Goal: Transaction & Acquisition: Purchase product/service

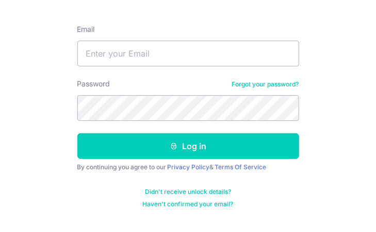
scroll to position [91, 0]
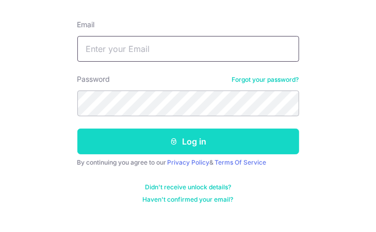
type input "marcusng75@hotmail.com"
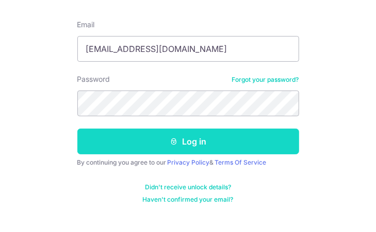
click at [180, 143] on button "Log in" at bounding box center [188, 142] width 222 height 26
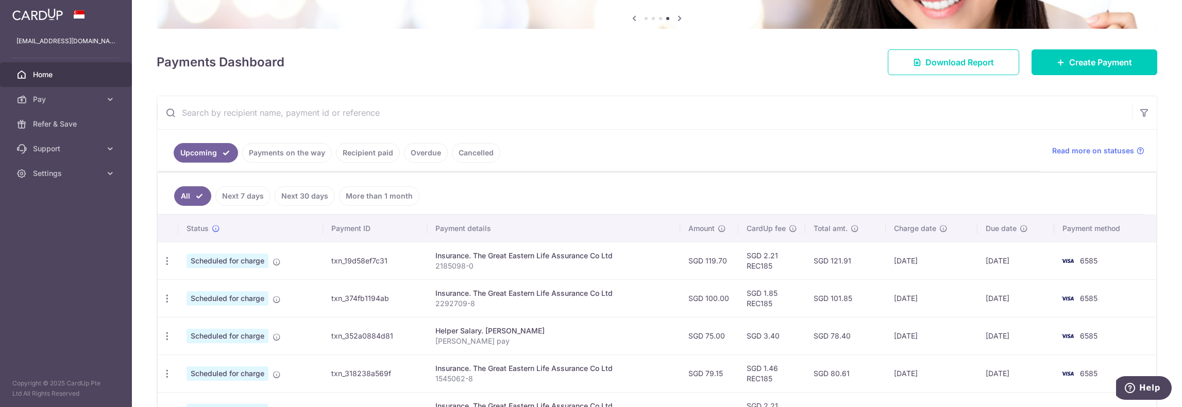
scroll to position [155, 0]
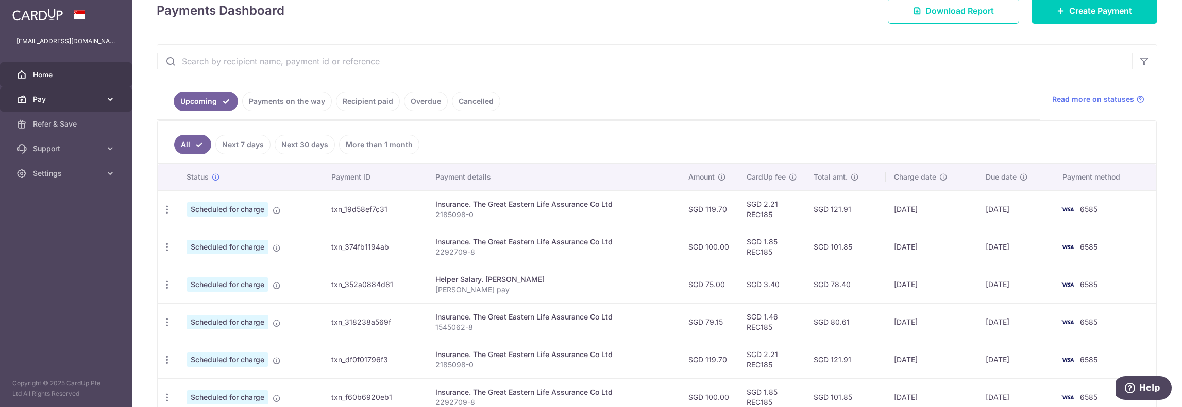
click at [105, 99] on icon at bounding box center [110, 99] width 10 height 10
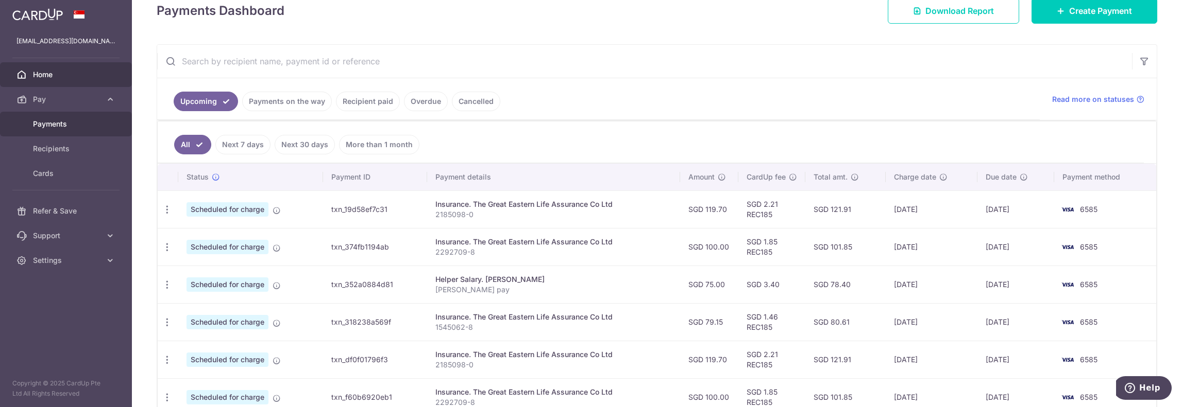
click at [56, 128] on span "Payments" at bounding box center [67, 124] width 68 height 10
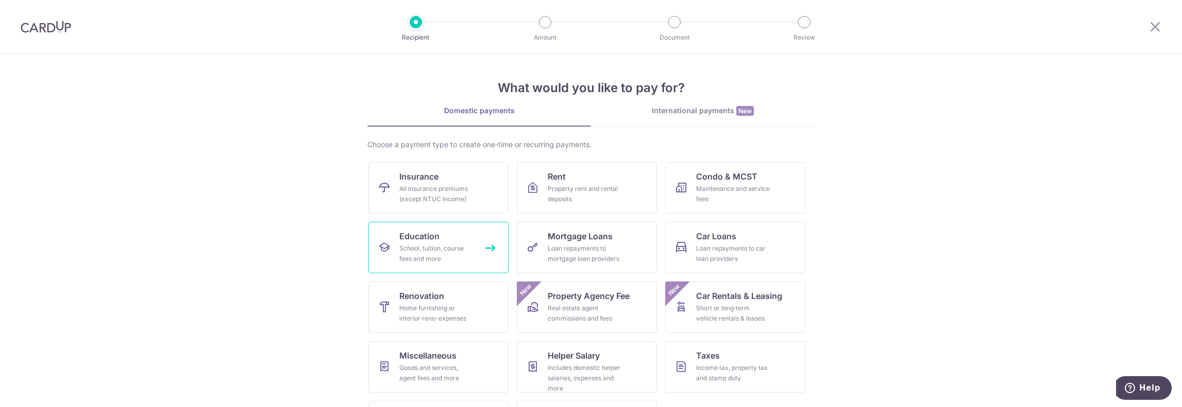
click at [417, 242] on span "Education" at bounding box center [419, 236] width 40 height 12
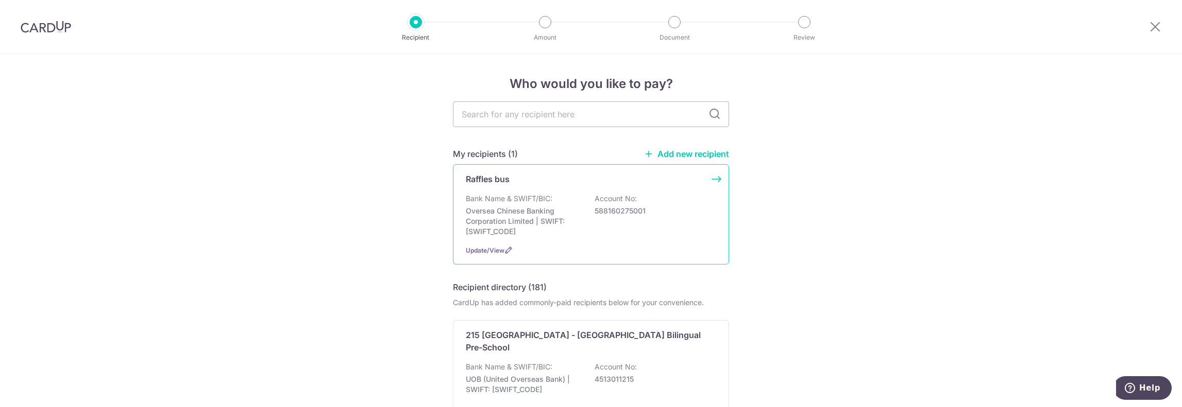
click at [708, 182] on div "Raffles bus Bank Name & SWIFT/BIC: Oversea Chinese Banking Corporation Limited …" at bounding box center [591, 214] width 276 height 100
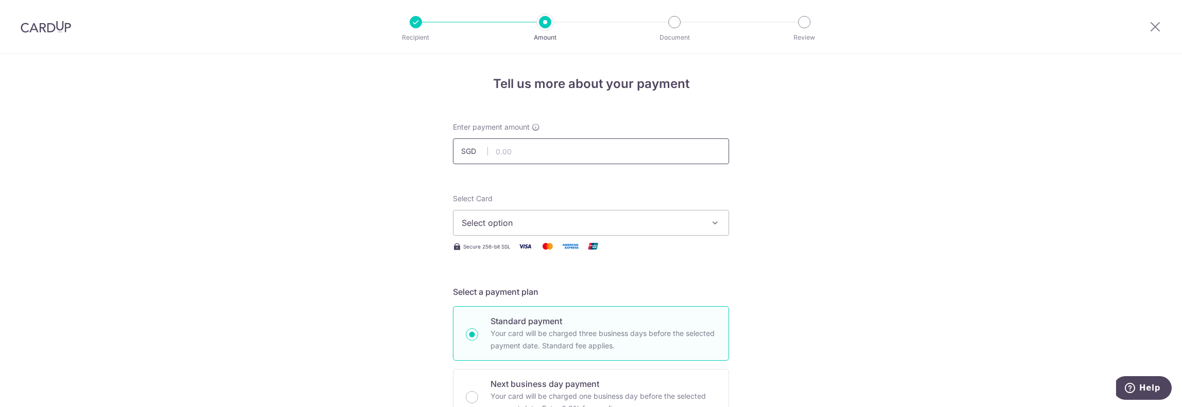
click at [563, 156] on input "text" at bounding box center [591, 152] width 276 height 26
type input "310.00"
click at [565, 229] on span "Select option" at bounding box center [582, 223] width 240 height 12
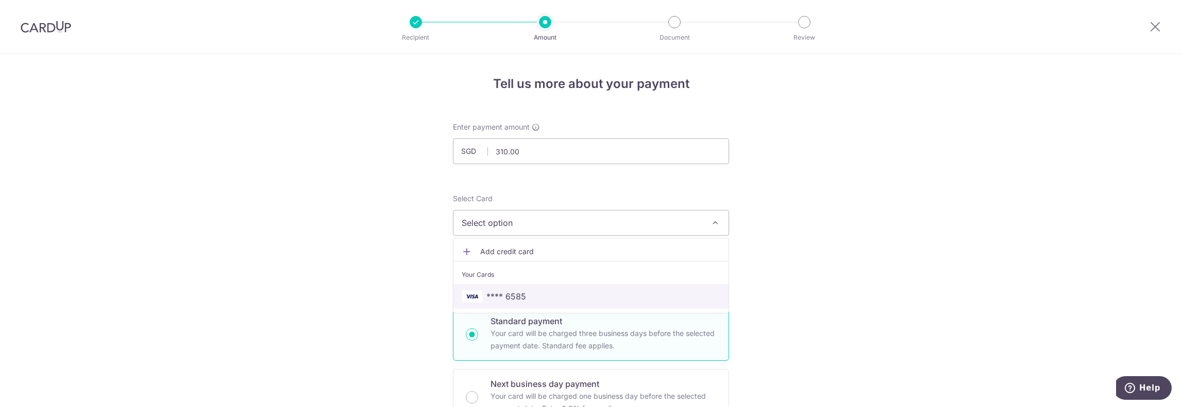
click at [538, 295] on span "**** 6585" at bounding box center [591, 297] width 259 height 12
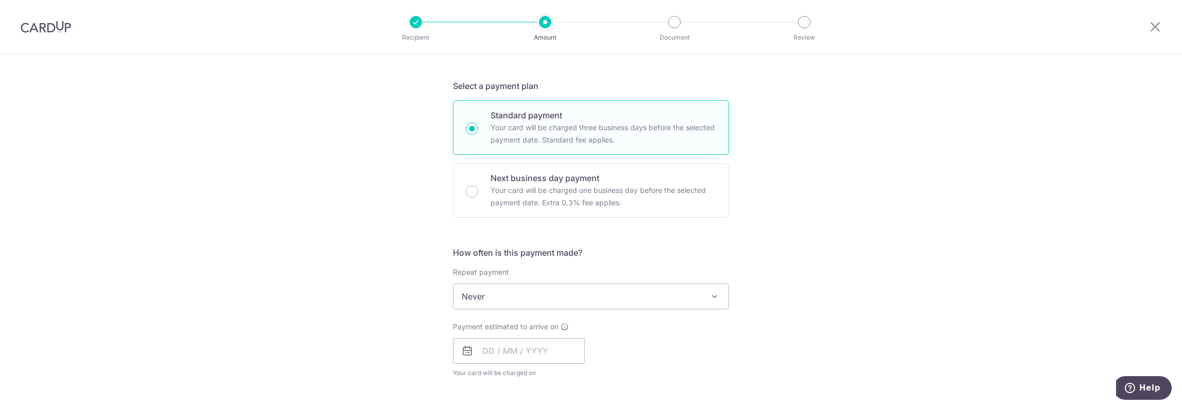
scroll to position [309, 0]
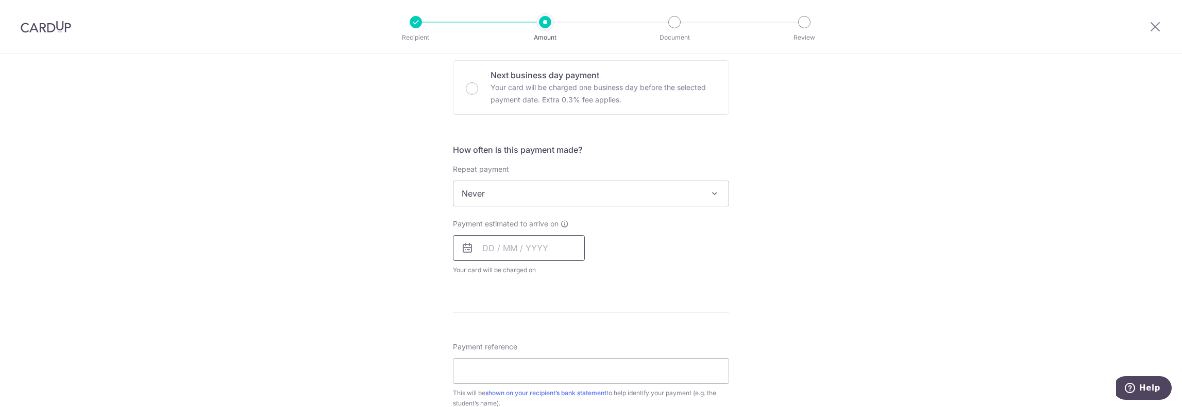
click at [518, 254] on input "text" at bounding box center [519, 248] width 132 height 26
drag, startPoint x: 553, startPoint y: 362, endPoint x: 621, endPoint y: 319, distance: 80.6
click at [553, 362] on link "18" at bounding box center [556, 362] width 16 height 16
type input "[DATE]"
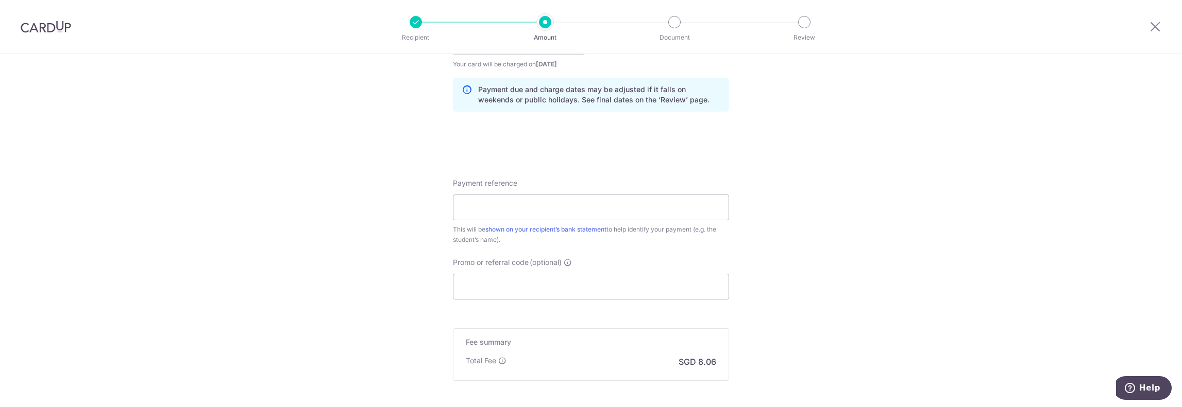
scroll to position [567, 0]
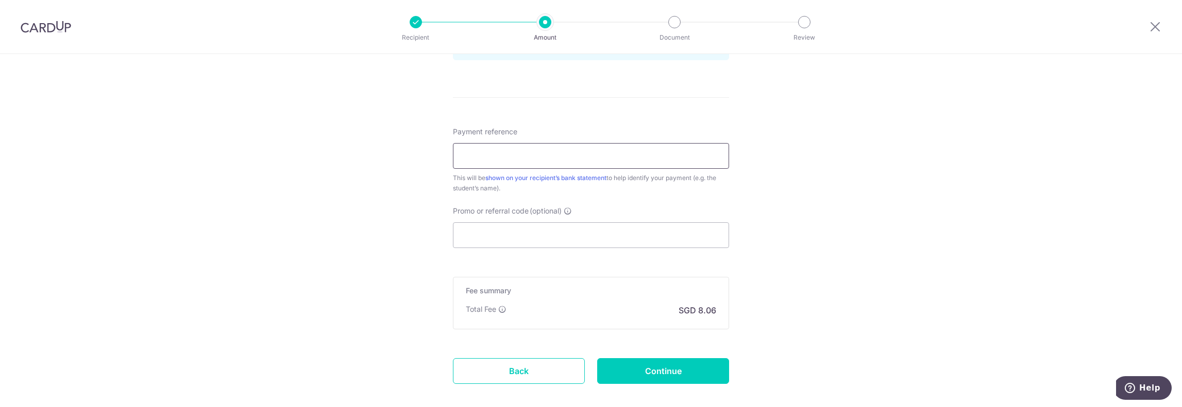
click at [639, 150] on input "Payment reference" at bounding box center [591, 156] width 276 height 26
type input "Chloe Ng 12-043"
click at [563, 241] on input "Promo or referral code (optional)" at bounding box center [591, 236] width 276 height 26
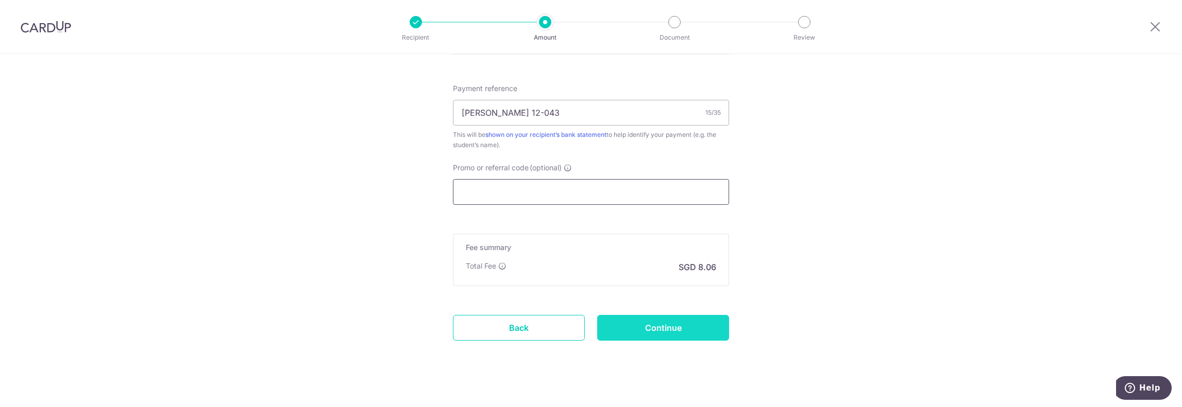
scroll to position [618, 0]
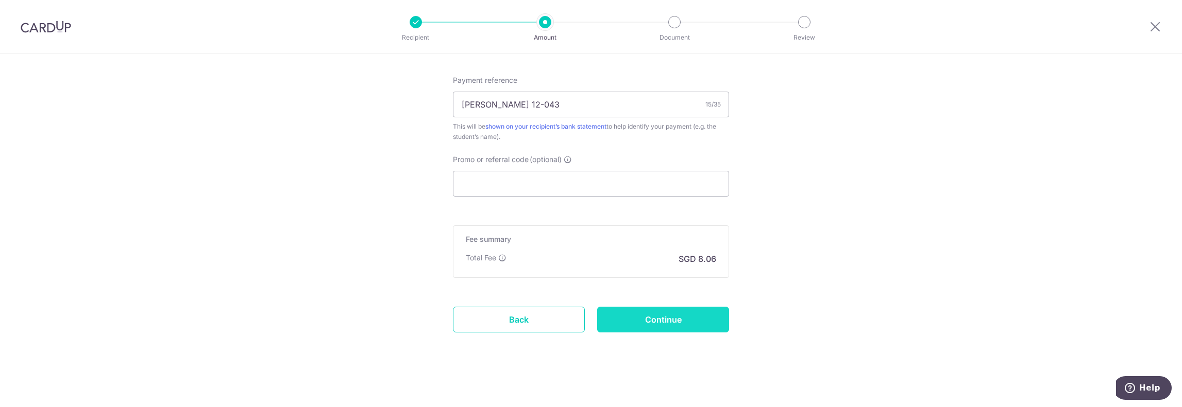
click at [678, 322] on input "Continue" at bounding box center [663, 320] width 132 height 26
type input "Create Schedule"
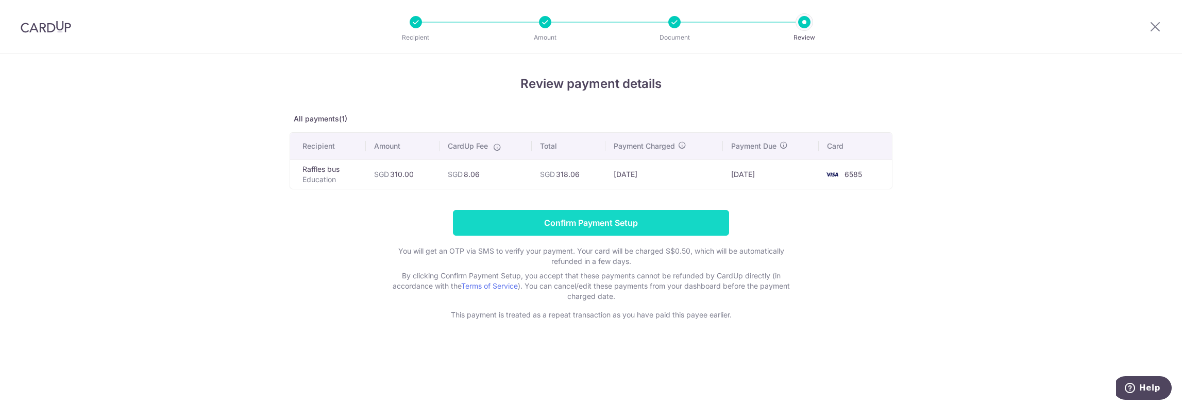
click at [580, 226] on input "Confirm Payment Setup" at bounding box center [591, 223] width 276 height 26
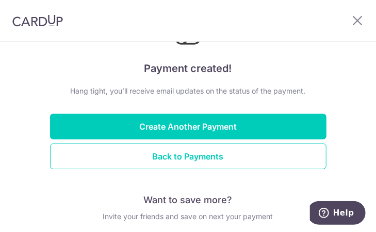
scroll to position [52, 0]
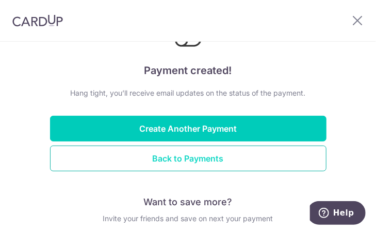
click at [185, 161] on button "Back to Payments" at bounding box center [188, 159] width 276 height 26
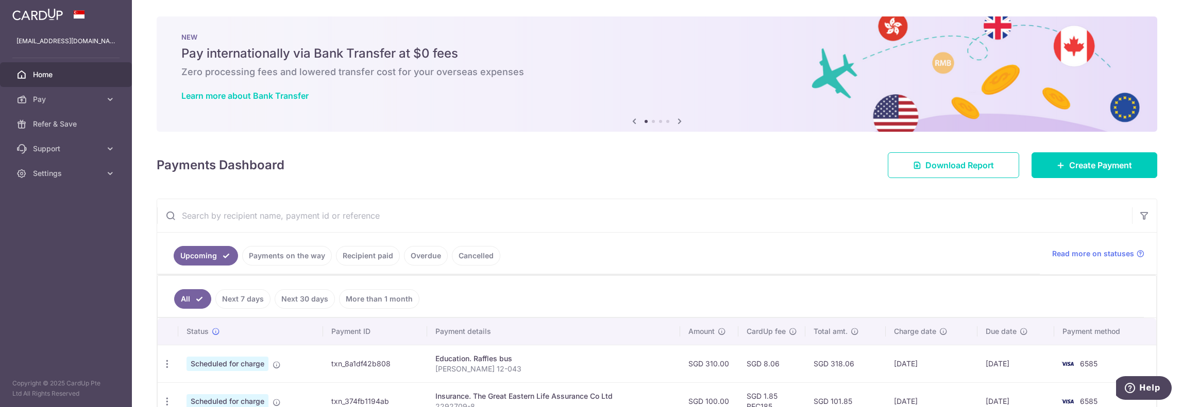
click at [62, 75] on span "Home" at bounding box center [67, 75] width 68 height 10
click at [41, 222] on span "Logout" at bounding box center [67, 223] width 68 height 10
